Goal: Information Seeking & Learning: Learn about a topic

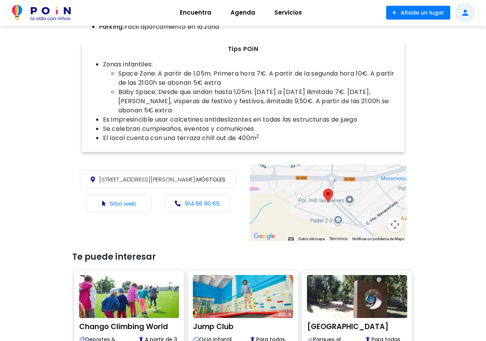
scroll to position [384, 0]
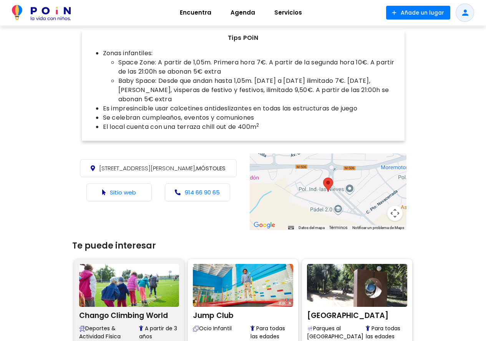
click at [128, 312] on h2 "Chango Climbing World" at bounding box center [129, 315] width 100 height 12
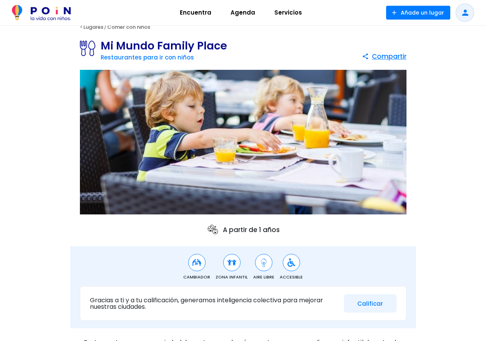
scroll to position [0, 0]
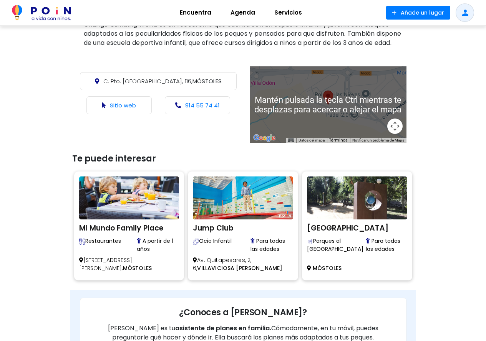
scroll to position [307, 0]
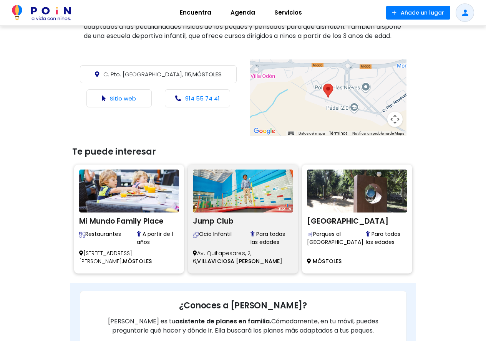
click at [218, 226] on h2 "Jump Club" at bounding box center [243, 221] width 100 height 12
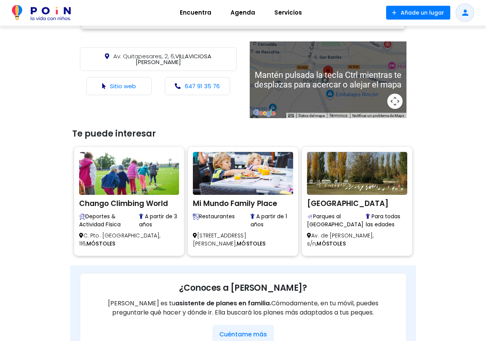
scroll to position [499, 0]
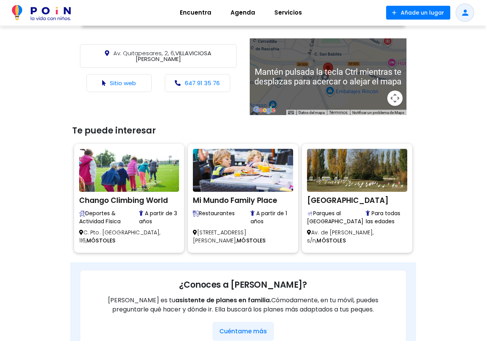
click at [352, 97] on div at bounding box center [328, 76] width 157 height 77
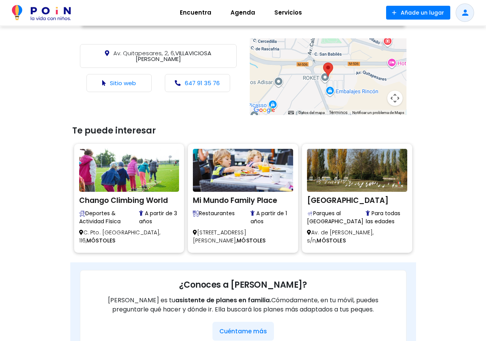
click at [395, 94] on button "Controles de visualización del mapa" at bounding box center [394, 98] width 15 height 15
click at [323, 63] on area at bounding box center [323, 63] width 0 height 0
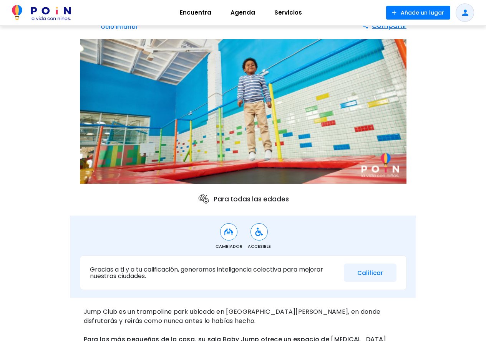
scroll to position [38, 0]
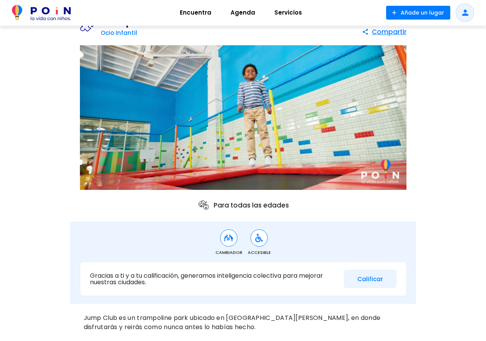
click at [210, 124] on img at bounding box center [243, 117] width 326 height 145
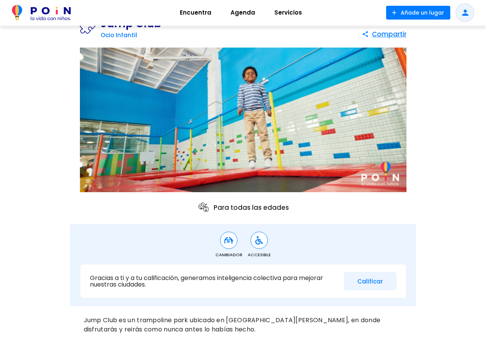
scroll to position [46, 0]
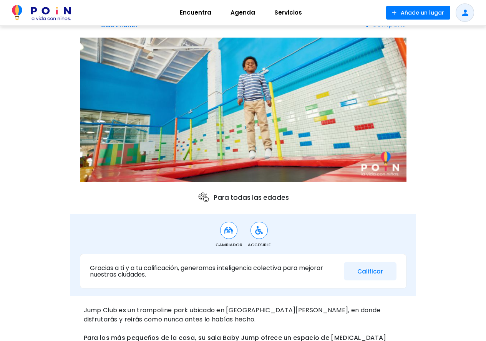
click at [189, 94] on img at bounding box center [243, 110] width 326 height 145
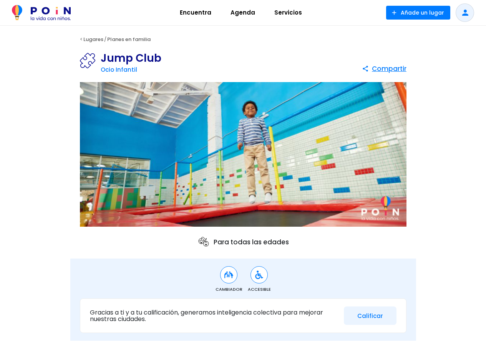
scroll to position [0, 0]
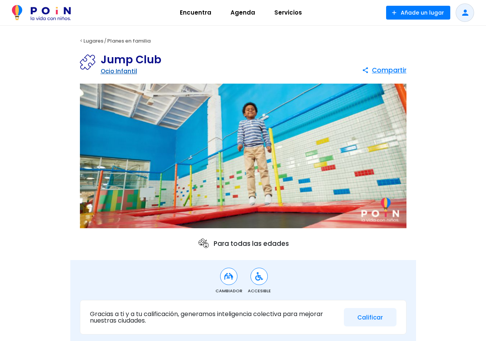
click at [125, 71] on link "Ocio Infantil" at bounding box center [119, 71] width 36 height 8
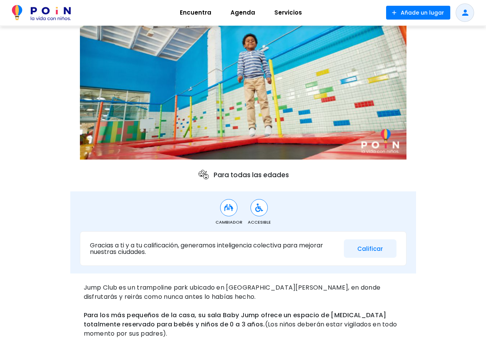
scroll to position [77, 0]
